Goal: Transaction & Acquisition: Purchase product/service

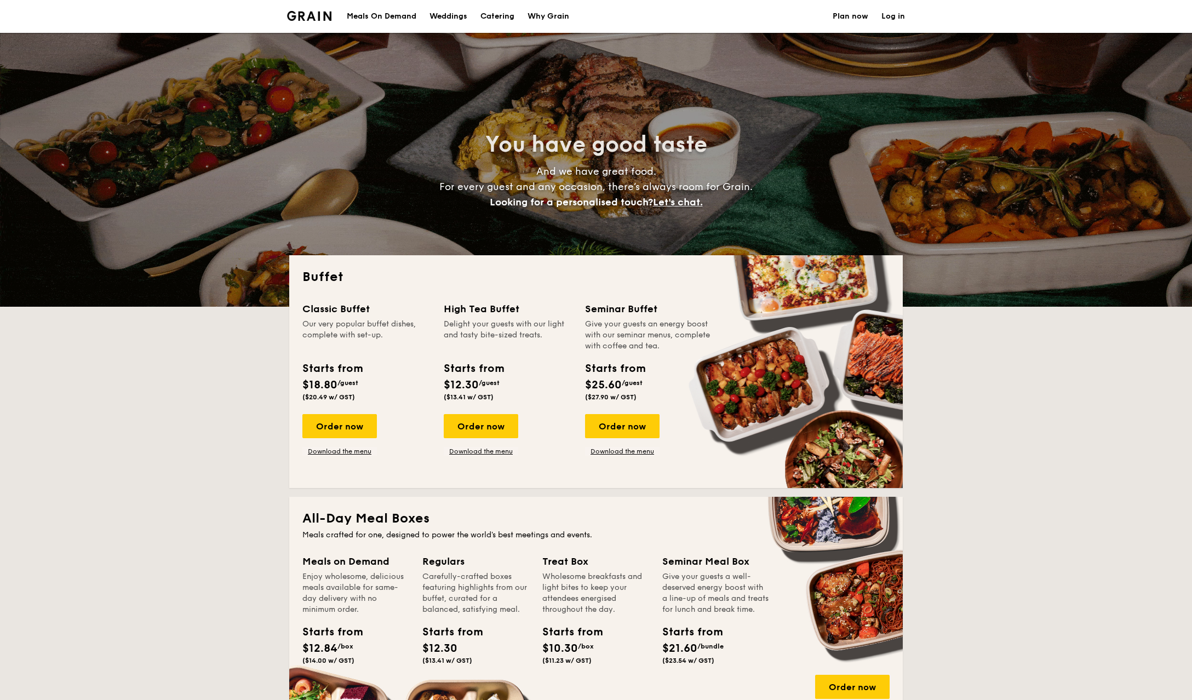
select select
click at [383, 16] on div "Meals On Demand" at bounding box center [382, 16] width 70 height 33
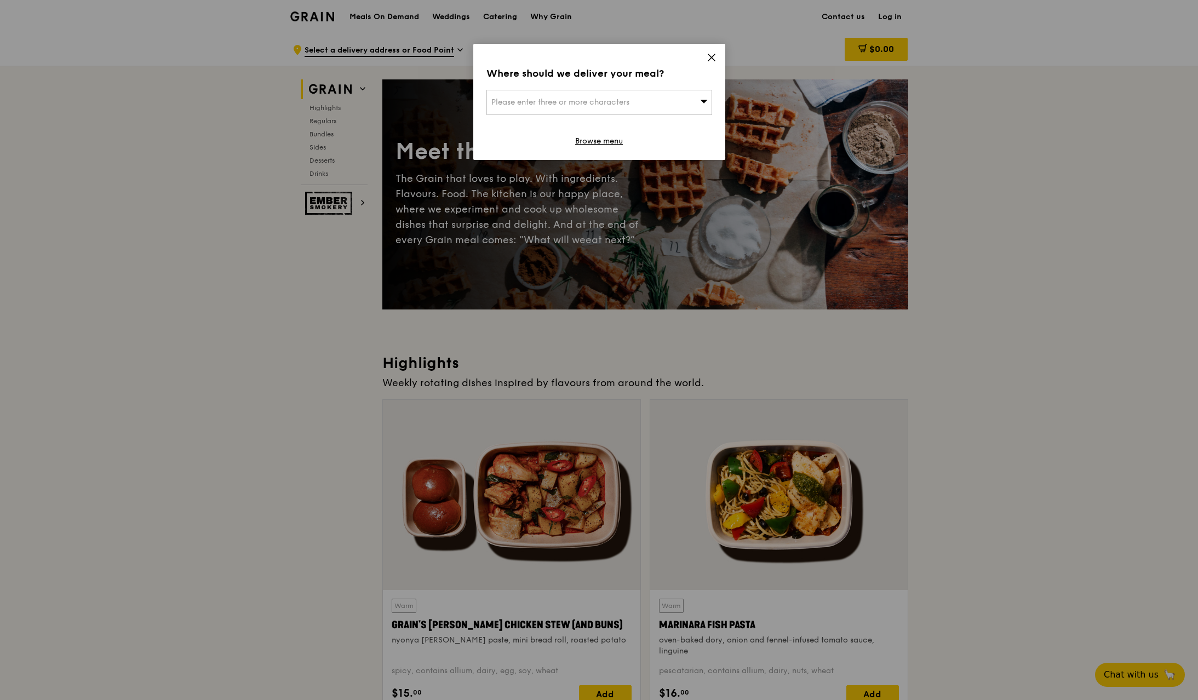
click at [714, 60] on icon at bounding box center [711, 57] width 7 height 7
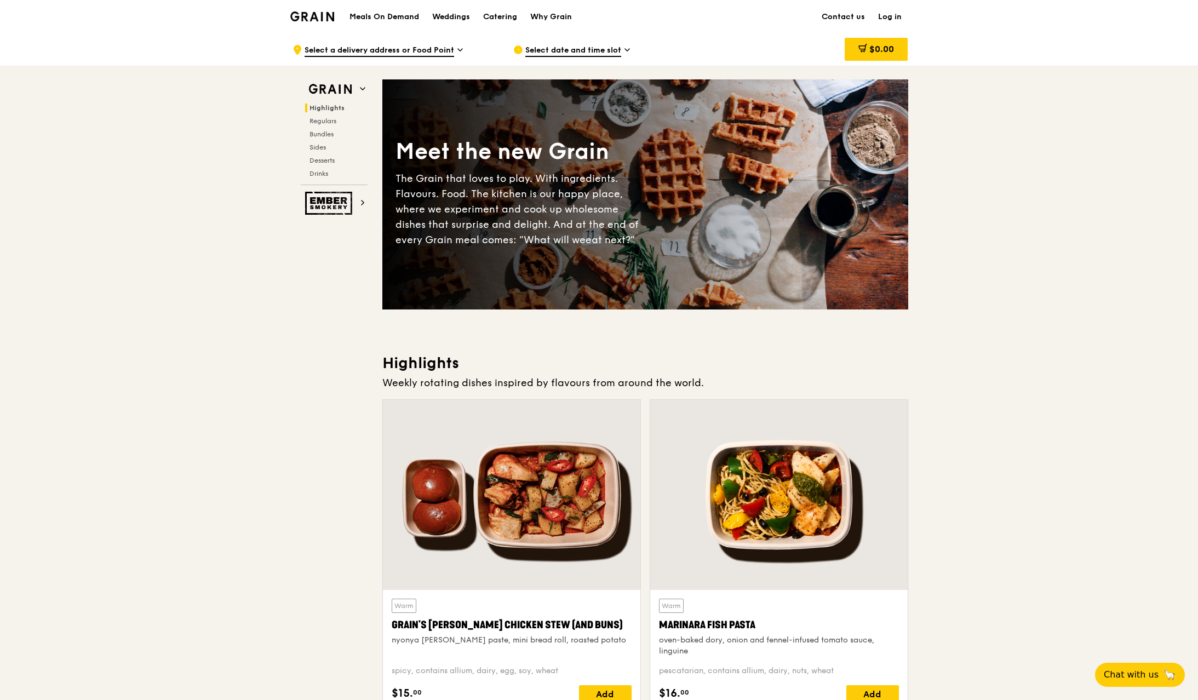
click at [615, 51] on span "Select date and time slot" at bounding box center [573, 51] width 96 height 12
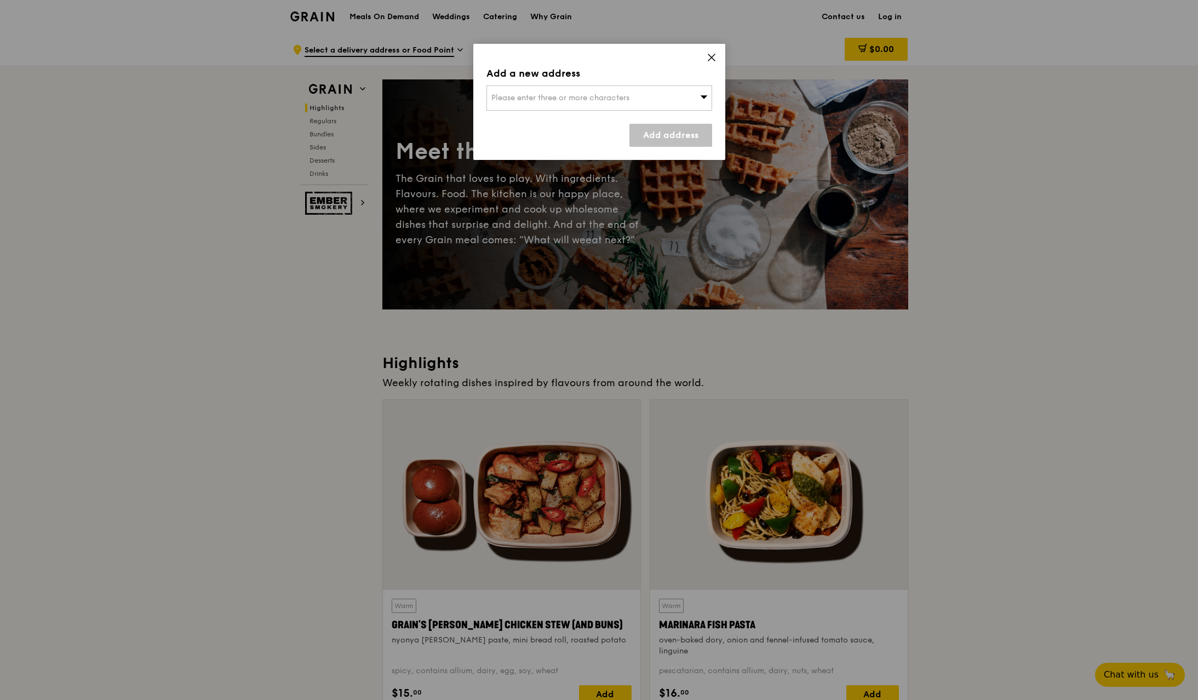
click at [714, 55] on icon at bounding box center [711, 57] width 7 height 7
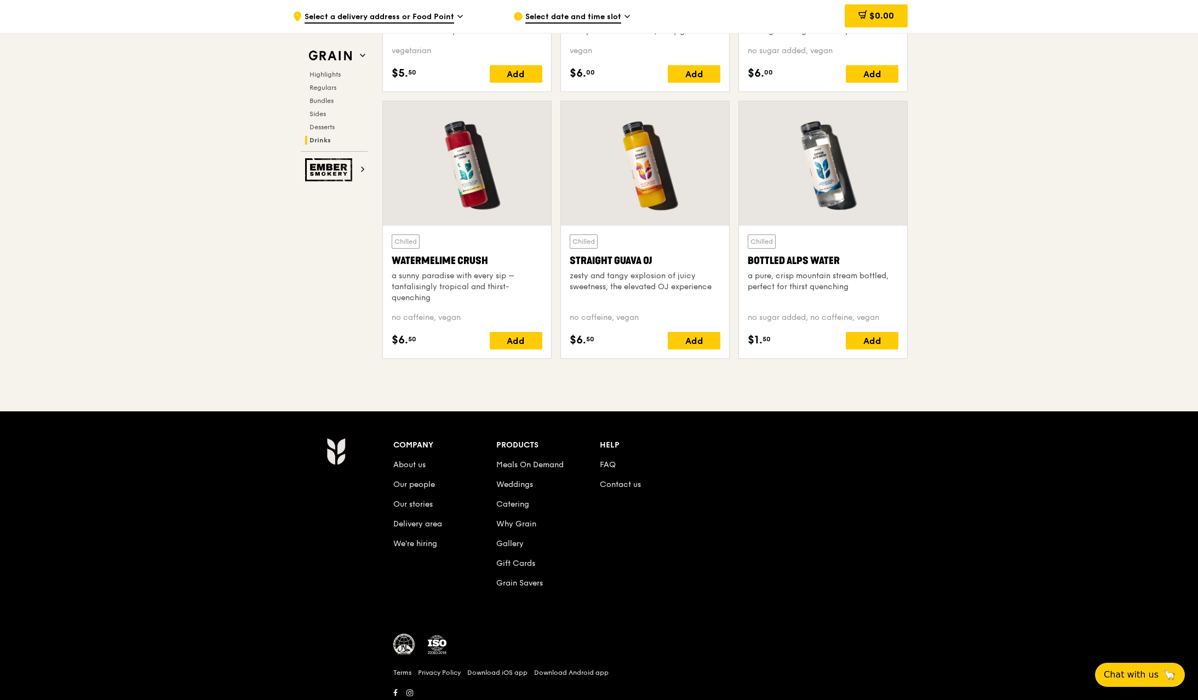
scroll to position [4327, 0]
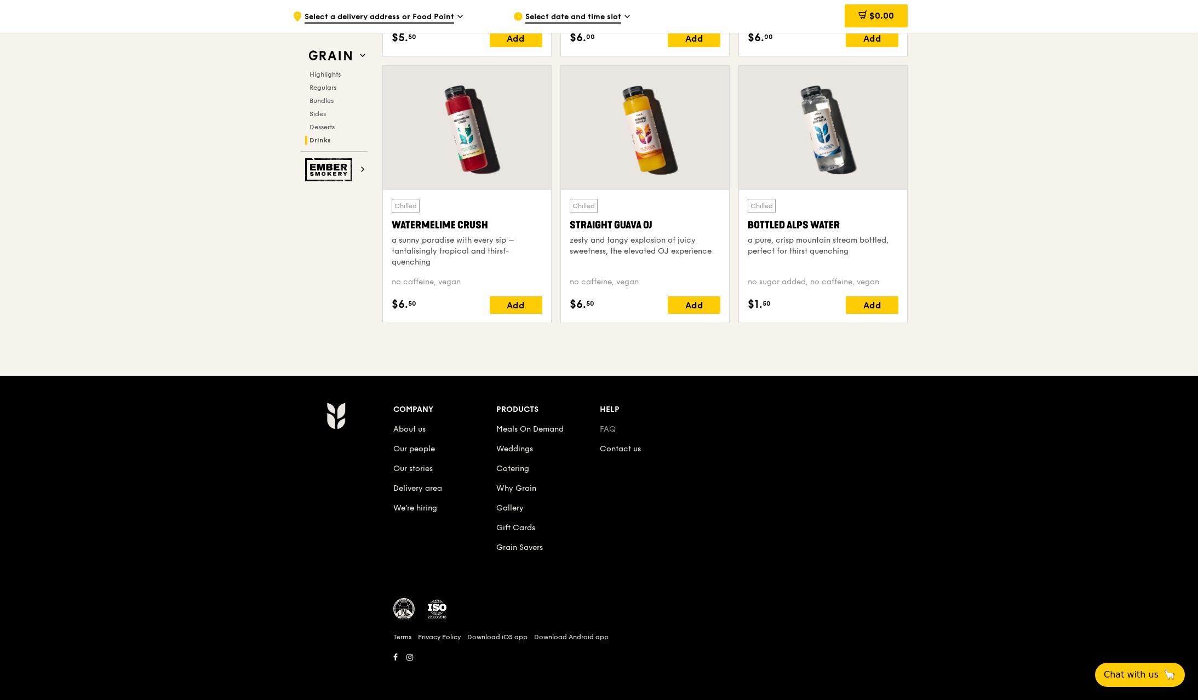
click at [605, 428] on link "FAQ" at bounding box center [608, 429] width 16 height 9
click at [608, 12] on span "Select date and time slot" at bounding box center [573, 18] width 96 height 12
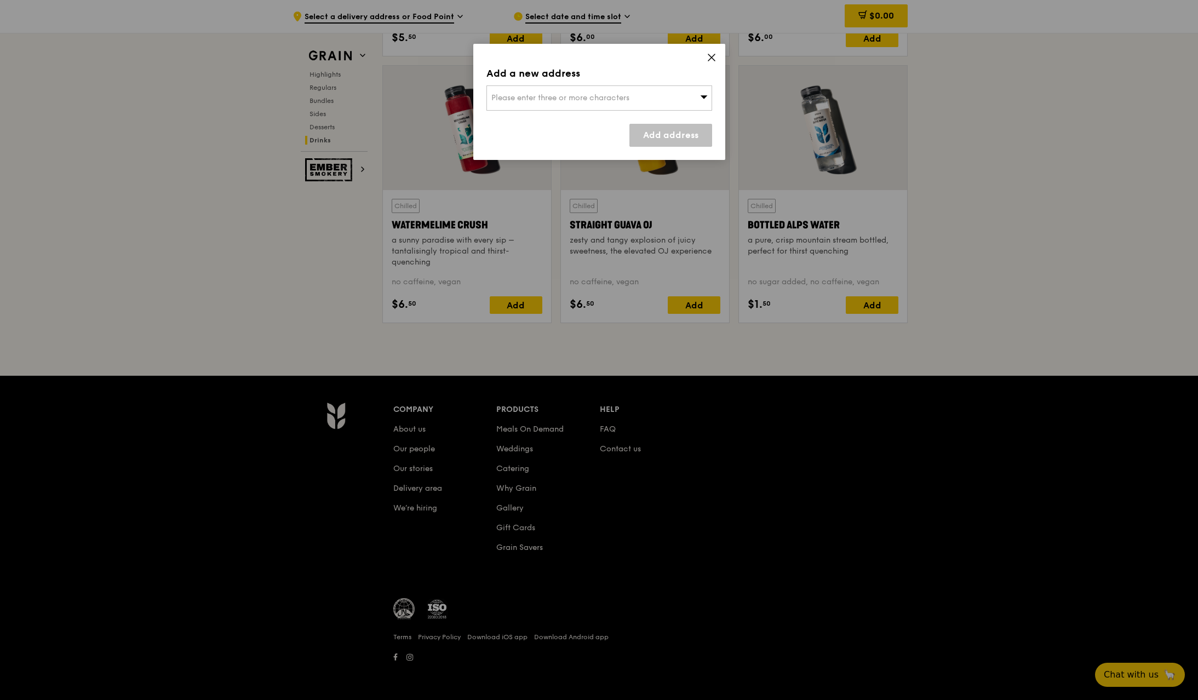
click at [627, 87] on div "Please enter three or more characters" at bounding box center [599, 97] width 226 height 25
type input "141079"
click at [617, 121] on div "79 Dawson Road" at bounding box center [572, 119] width 162 height 11
click at [653, 140] on link "Add address" at bounding box center [670, 135] width 83 height 23
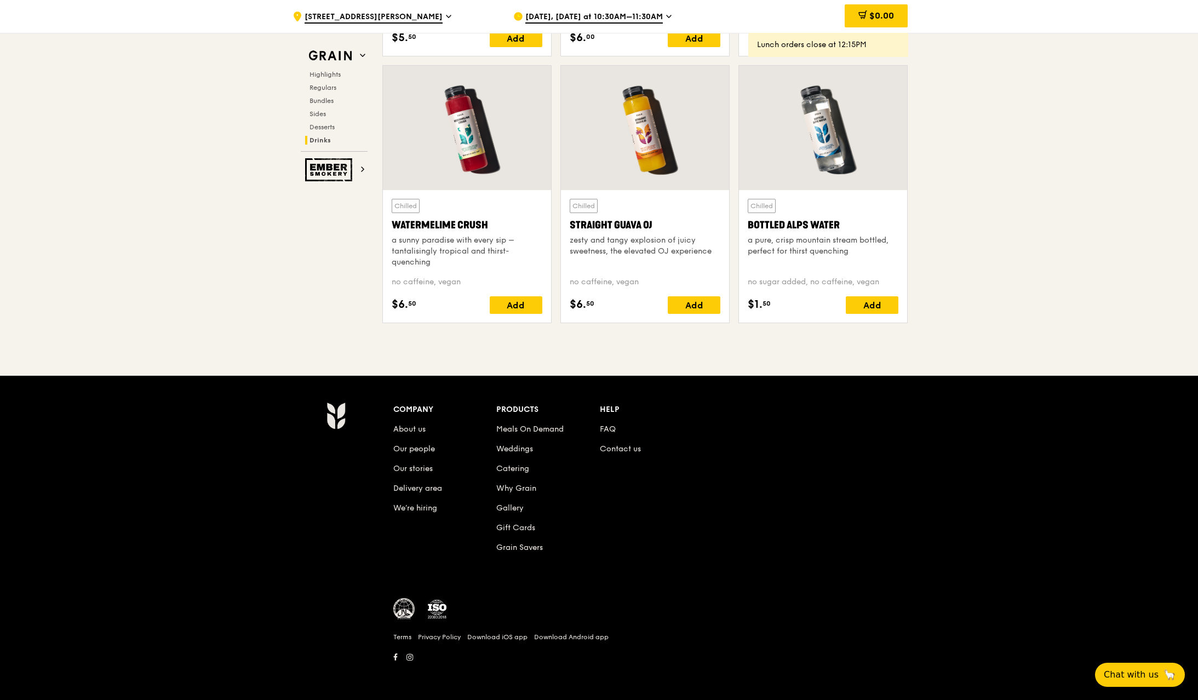
click at [669, 16] on div "Sep 11, Today at 10:30AM–11:30AM" at bounding box center [614, 16] width 203 height 33
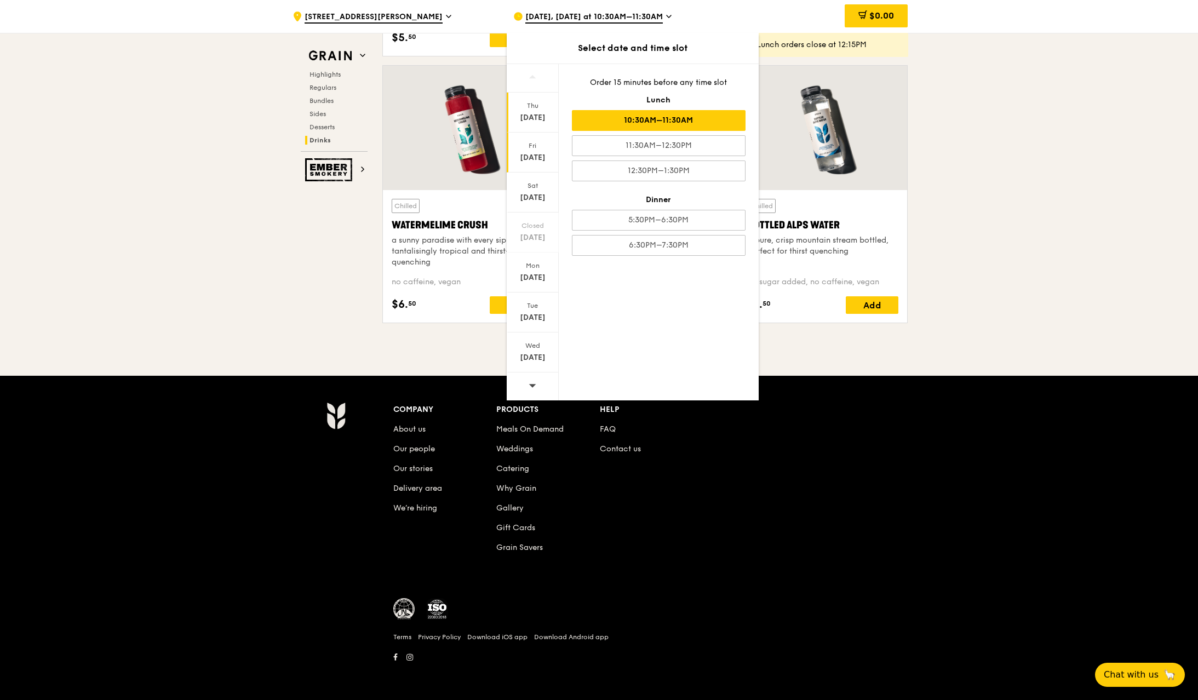
click at [533, 139] on div "Fri Sep 12" at bounding box center [533, 153] width 52 height 40
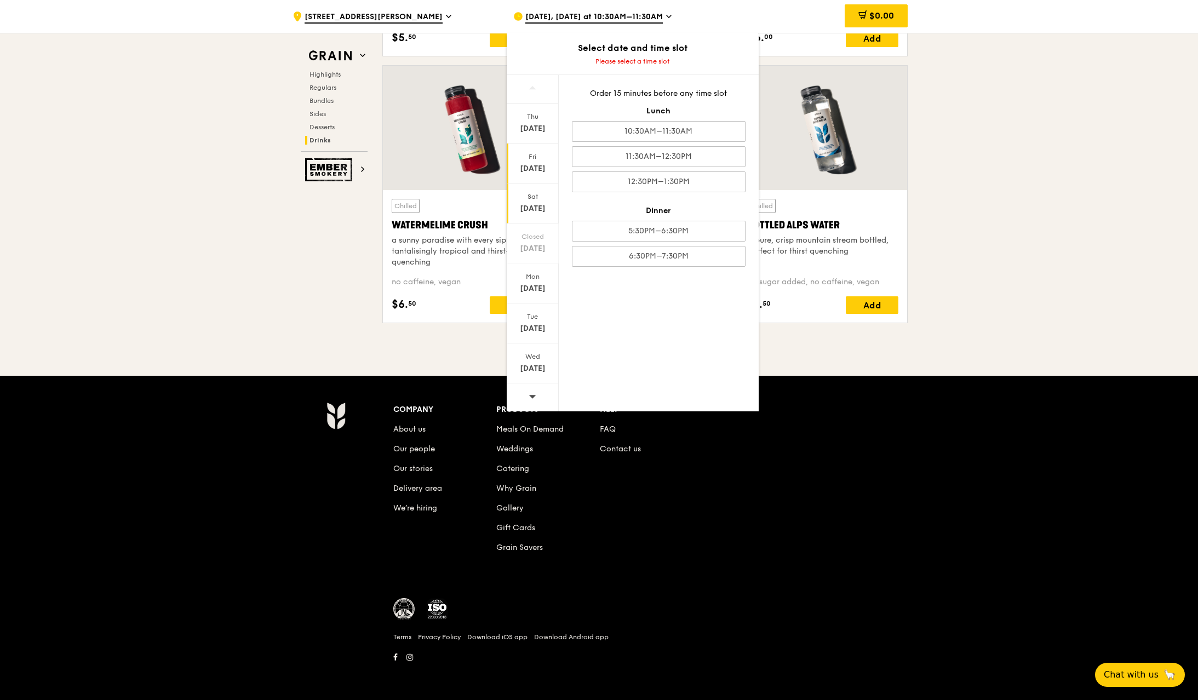
click at [530, 205] on div "Sep 13" at bounding box center [532, 208] width 49 height 11
click at [522, 319] on div "Tue" at bounding box center [532, 316] width 49 height 9
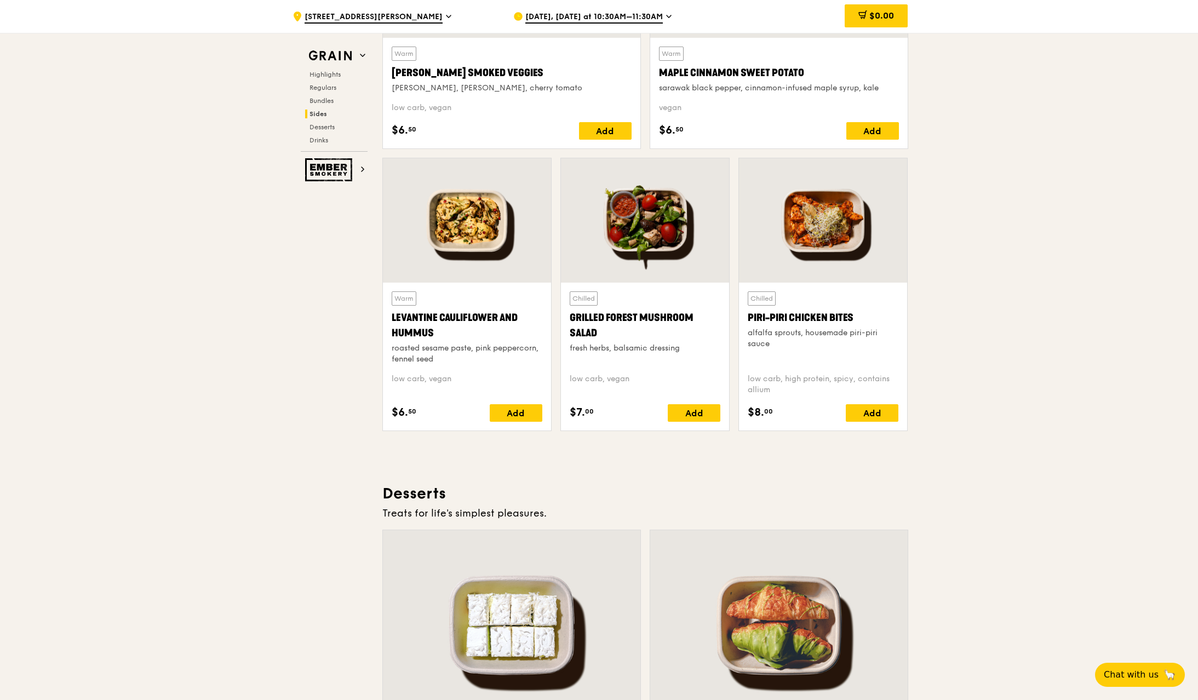
scroll to position [3049, 0]
